Goal: Go to known website: Access a specific website the user already knows

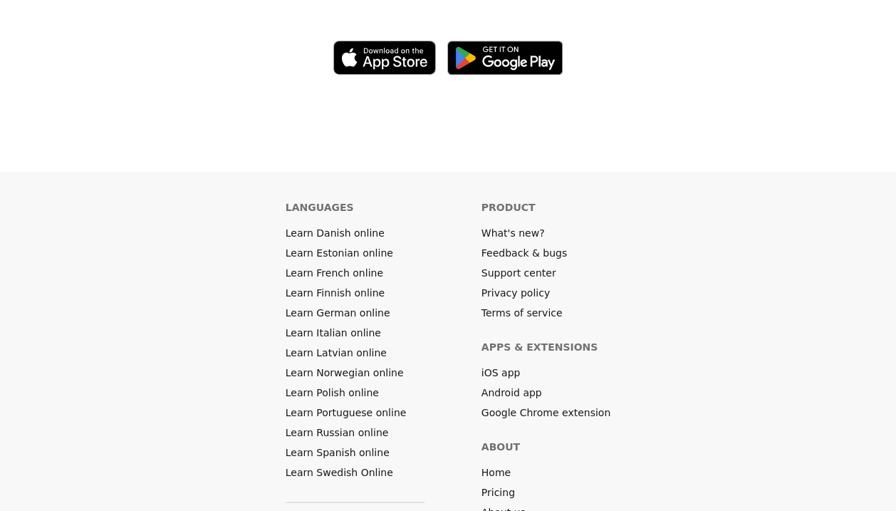
scroll to position [7946, 0]
click at [360, 424] on link "Learn Russian online" at bounding box center [337, 431] width 103 height 14
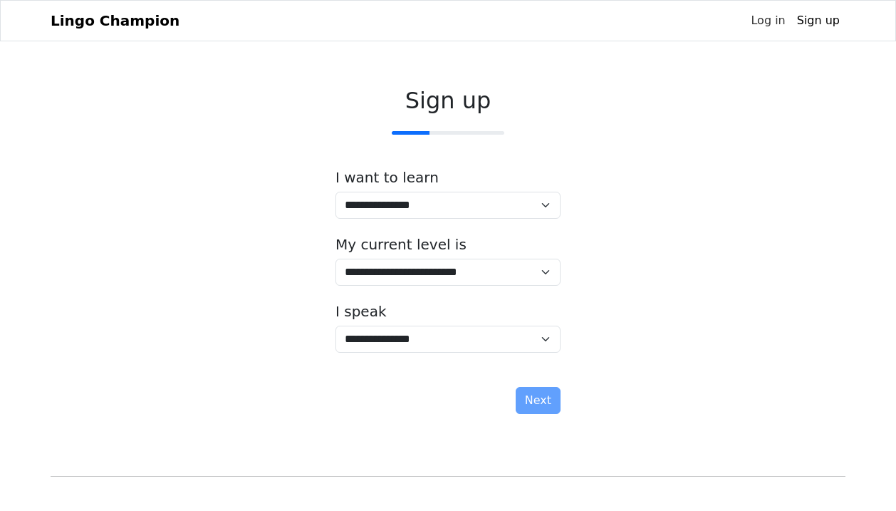
click at [772, 21] on link "Log in" at bounding box center [768, 20] width 46 height 28
